Goal: Transaction & Acquisition: Purchase product/service

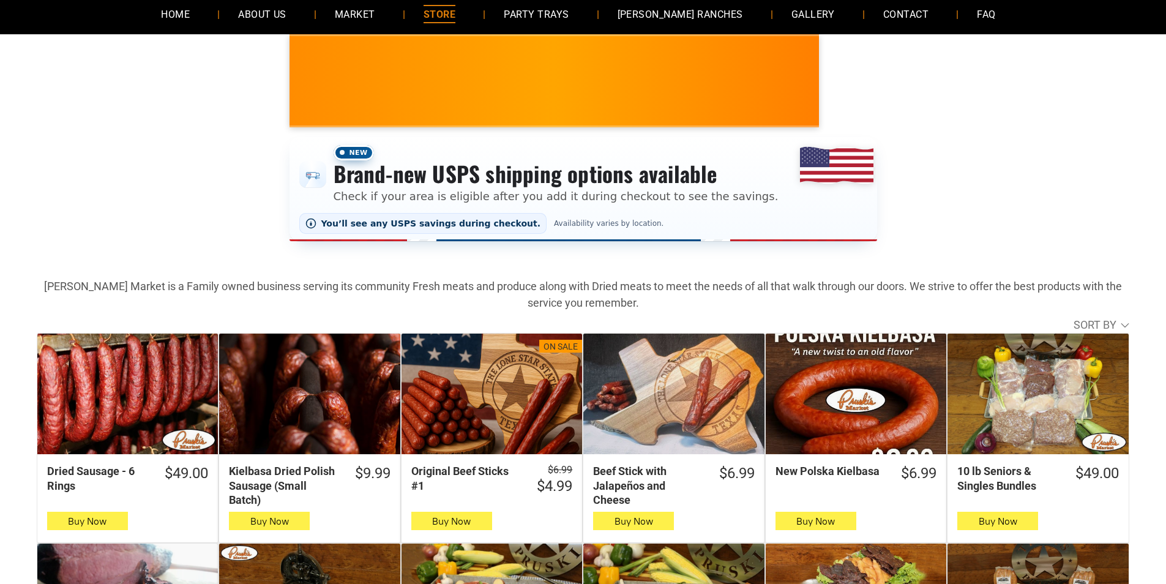
scroll to position [306, 0]
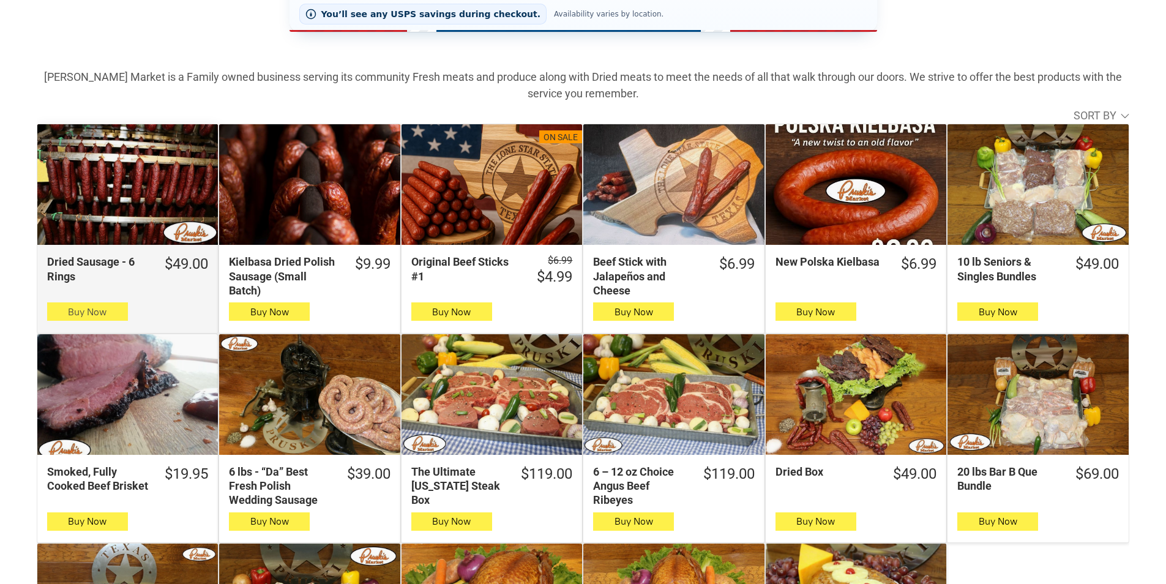
click at [53, 312] on button "Buy Now" at bounding box center [87, 311] width 81 height 18
click at [71, 315] on span "Buy Now" at bounding box center [87, 312] width 39 height 12
click at [110, 318] on button "Buy Now" at bounding box center [87, 311] width 81 height 18
